Goal: Task Accomplishment & Management: Manage account settings

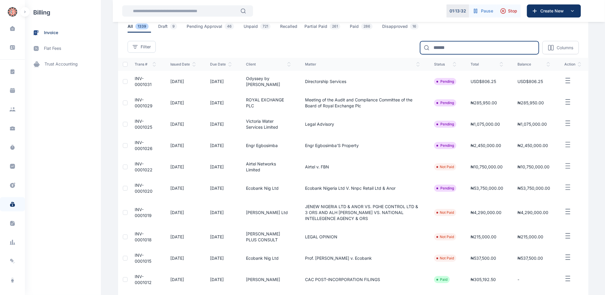
click at [471, 47] on input at bounding box center [479, 47] width 119 height 13
type input "****"
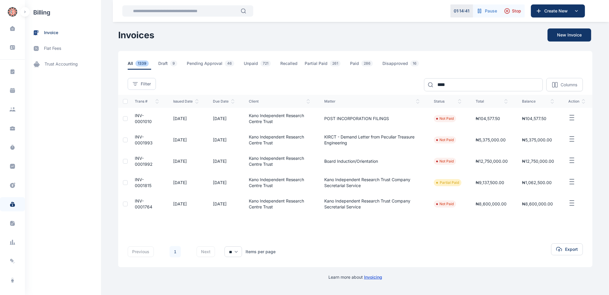
click at [139, 179] on span "INV-0001815" at bounding box center [143, 182] width 17 height 11
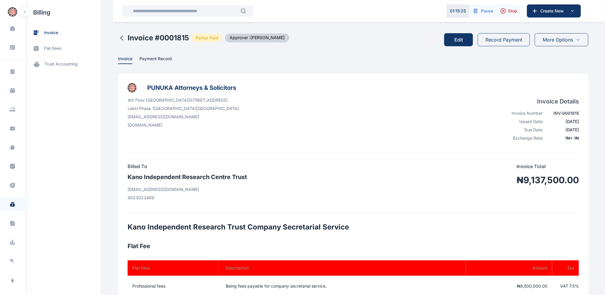
click at [459, 38] on button "Edit" at bounding box center [459, 39] width 29 height 13
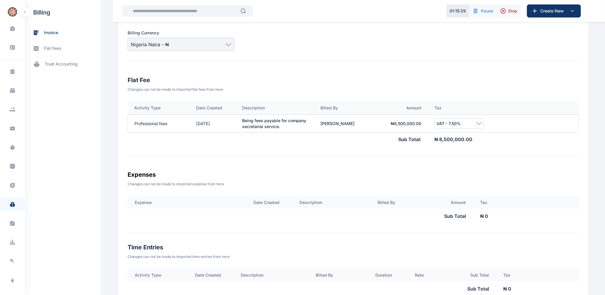
scroll to position [172, 0]
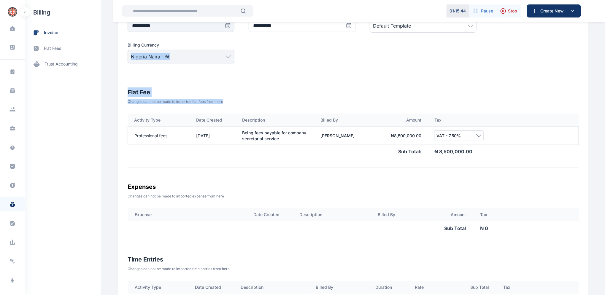
drag, startPoint x: 605, startPoint y: 134, endPoint x: 608, endPoint y: 46, distance: 87.4
click at [605, 46] on html "**********" at bounding box center [302, 147] width 605 height 639
click at [515, 49] on div "Billing Currency [GEOGRAPHIC_DATA] Naira - ₦" at bounding box center [354, 52] width 452 height 21
click at [264, 261] on h3 "Time Entries" at bounding box center [354, 260] width 452 height 10
click at [263, 260] on h3 "Time Entries" at bounding box center [354, 260] width 452 height 10
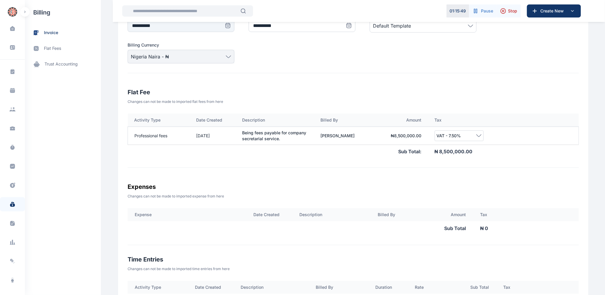
scroll to position [0, 0]
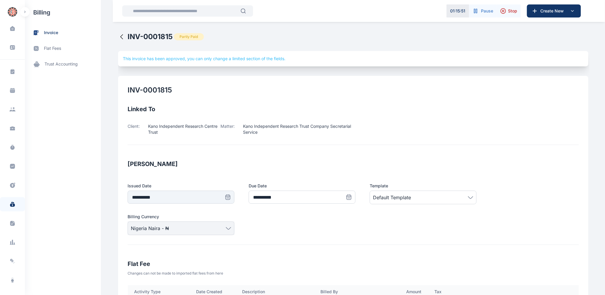
click at [121, 35] on icon at bounding box center [122, 37] width 2 height 4
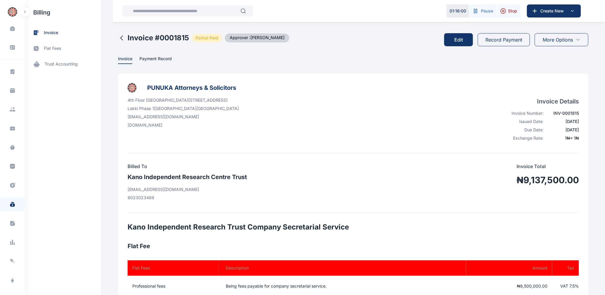
click at [118, 38] on icon at bounding box center [121, 37] width 7 height 7
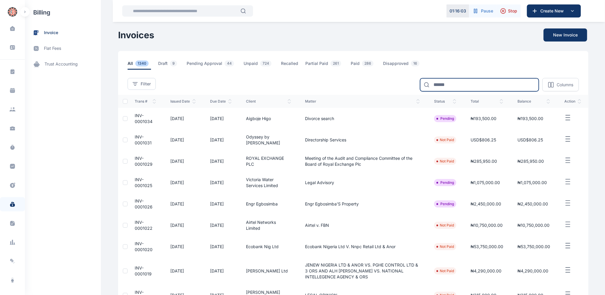
click at [455, 82] on input at bounding box center [479, 84] width 119 height 13
type input "****"
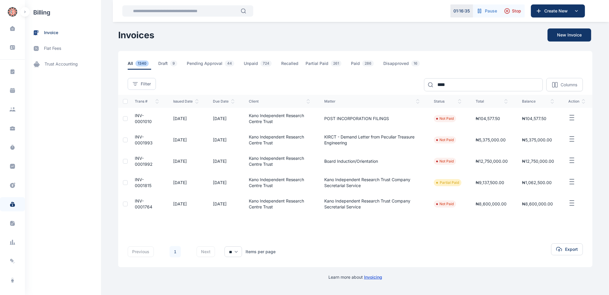
click at [141, 139] on span "INV-0001993" at bounding box center [144, 140] width 18 height 11
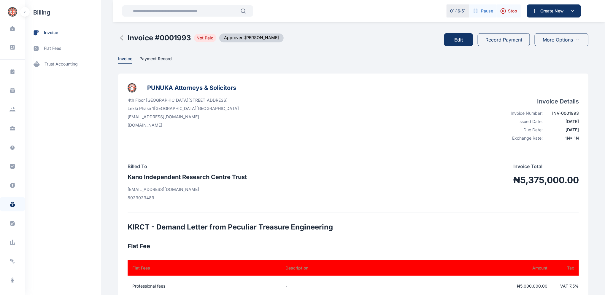
click at [460, 38] on button "Edit" at bounding box center [459, 39] width 29 height 13
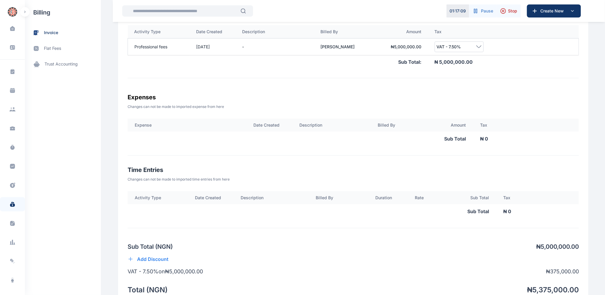
scroll to position [342, 0]
